Goal: Communication & Community: Connect with others

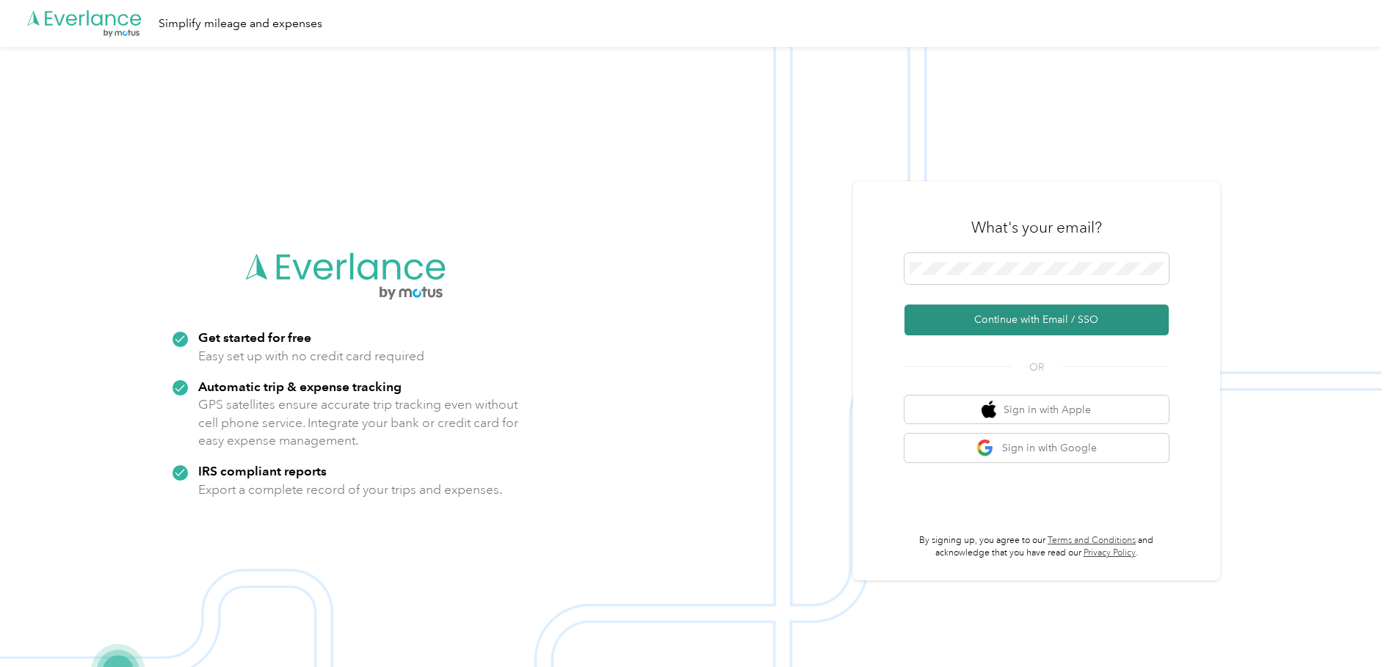
click at [1026, 327] on button "Continue with Email / SSO" at bounding box center [1037, 320] width 264 height 31
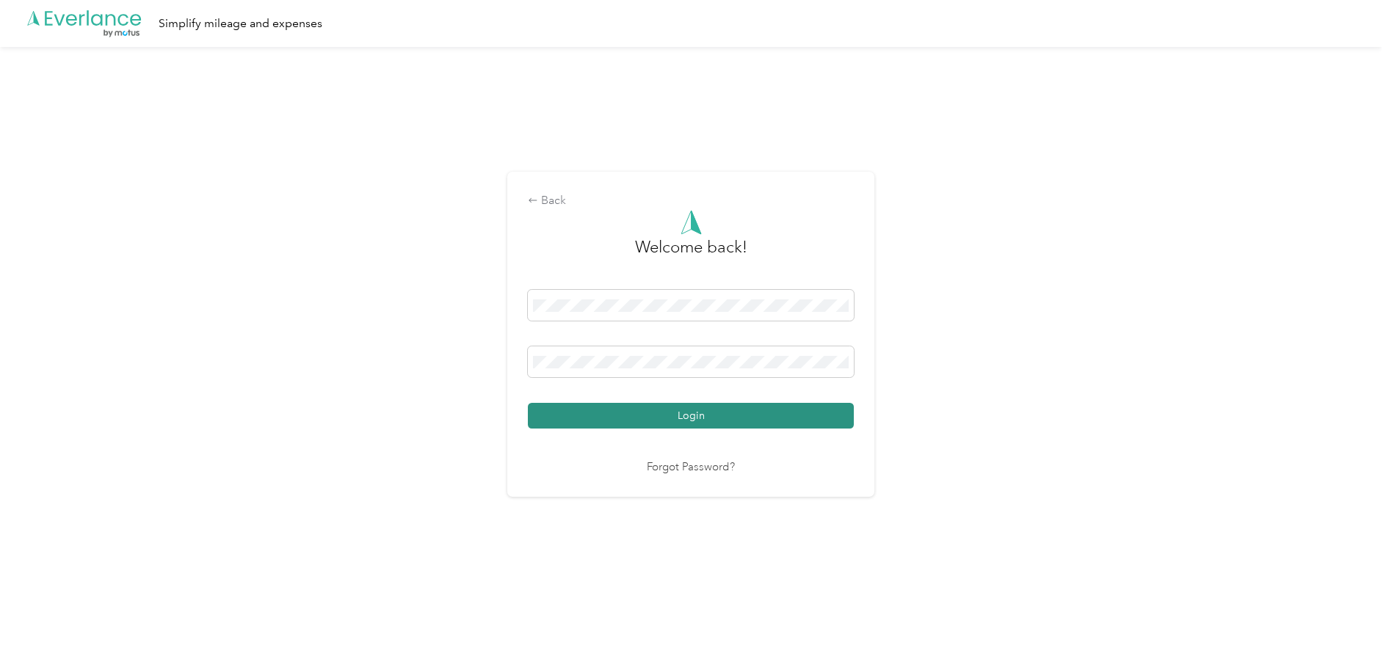
click at [740, 421] on button "Login" at bounding box center [691, 416] width 326 height 26
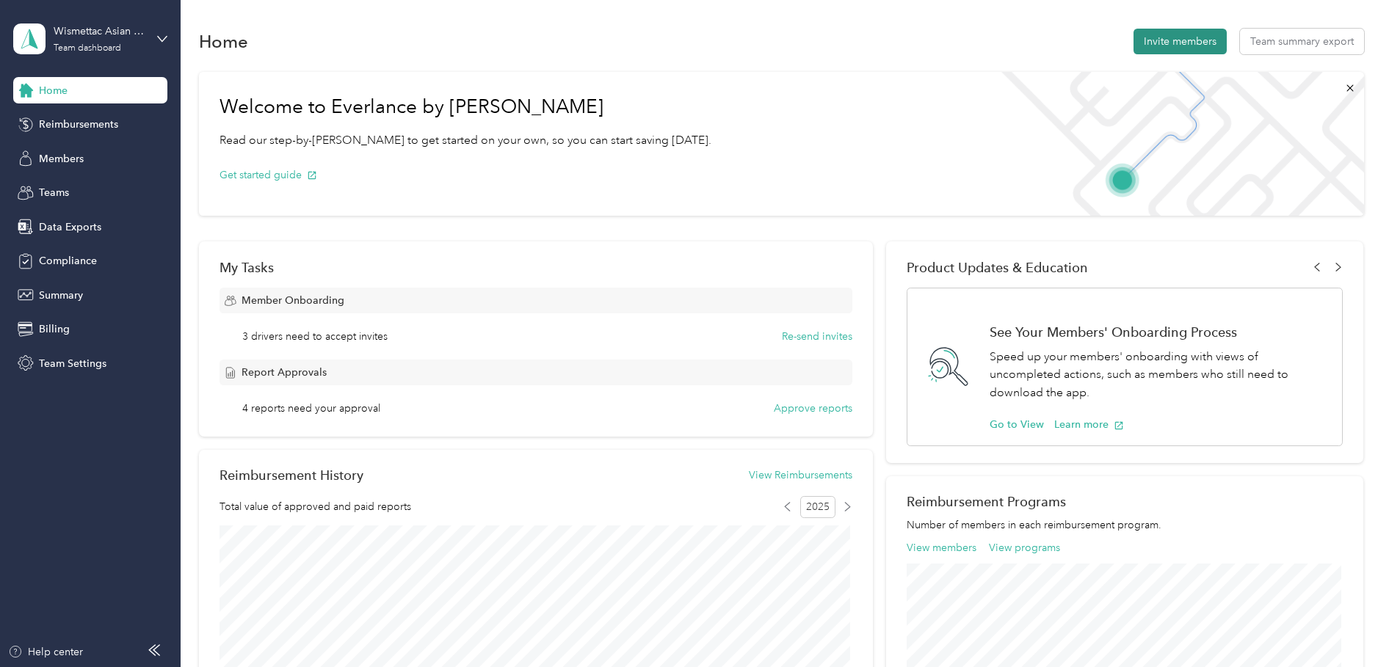
click at [1151, 48] on button "Invite members" at bounding box center [1180, 42] width 93 height 26
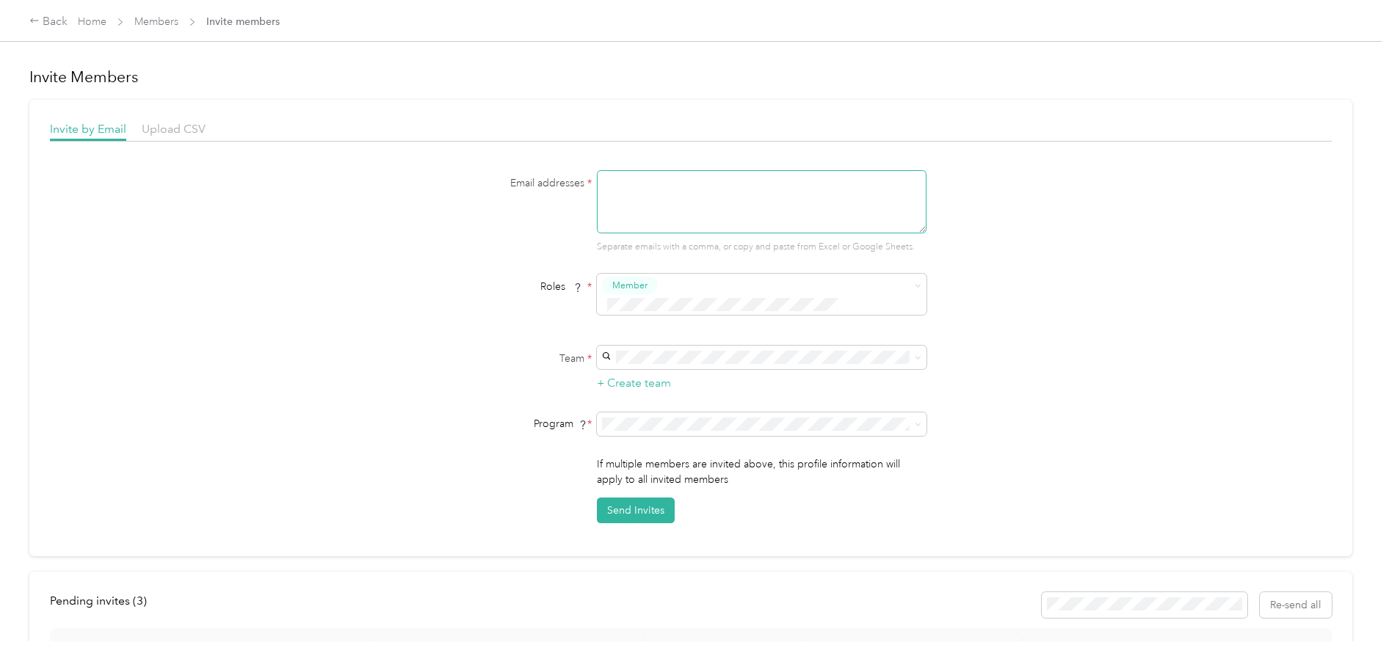
click at [687, 177] on textarea at bounding box center [762, 201] width 330 height 63
paste textarea "[EMAIL_ADDRESS][DOMAIN_NAME]"
type textarea "[EMAIL_ADDRESS][DOMAIN_NAME]"
click at [651, 360] on div "SDG Funatsu Nobuhiro" at bounding box center [759, 375] width 309 height 34
click at [651, 498] on button "Send Invites" at bounding box center [636, 511] width 78 height 26
